Goal: Task Accomplishment & Management: Manage account settings

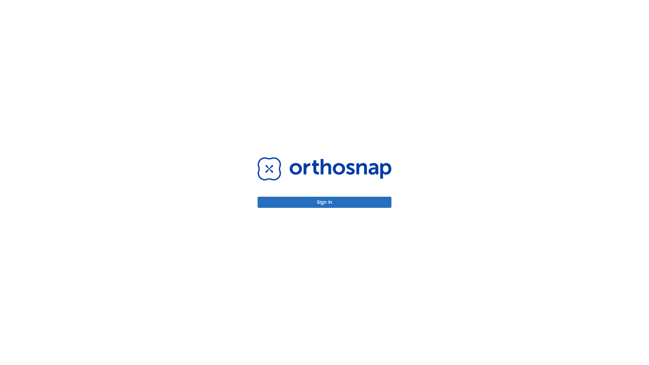
click at [324, 202] on button "Sign in" at bounding box center [325, 202] width 134 height 11
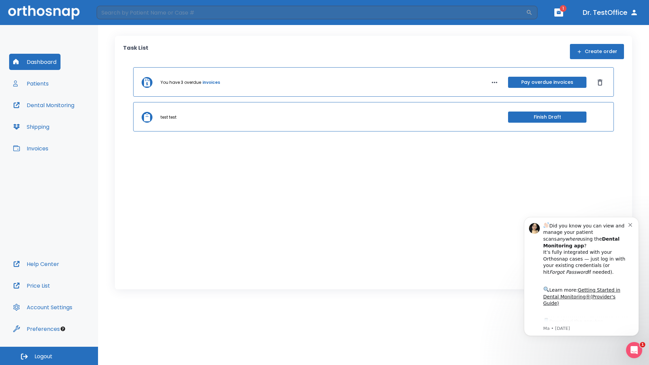
click at [49, 356] on span "Logout" at bounding box center [43, 356] width 18 height 7
